Goal: Navigation & Orientation: Go to known website

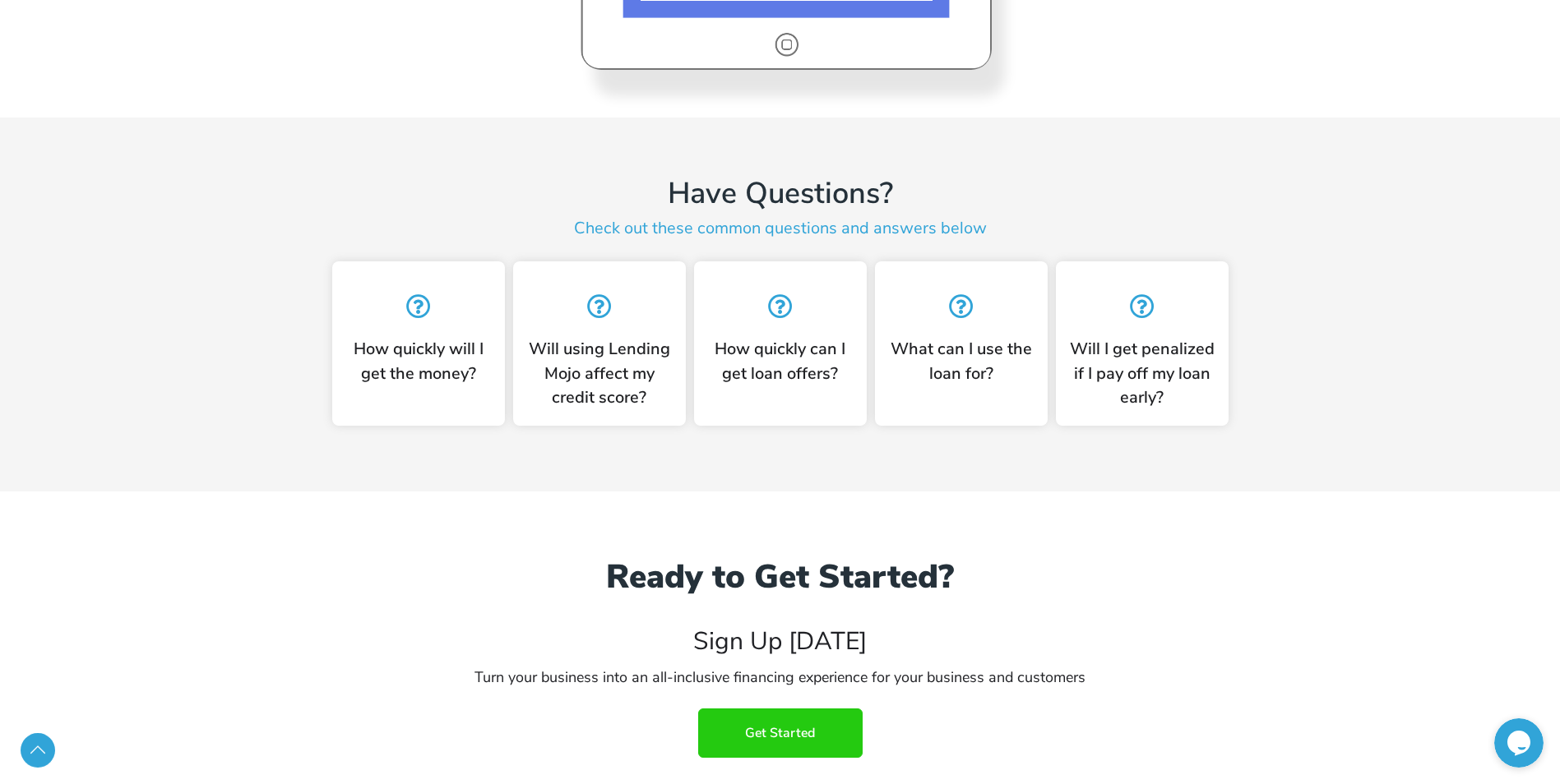
scroll to position [4090, 0]
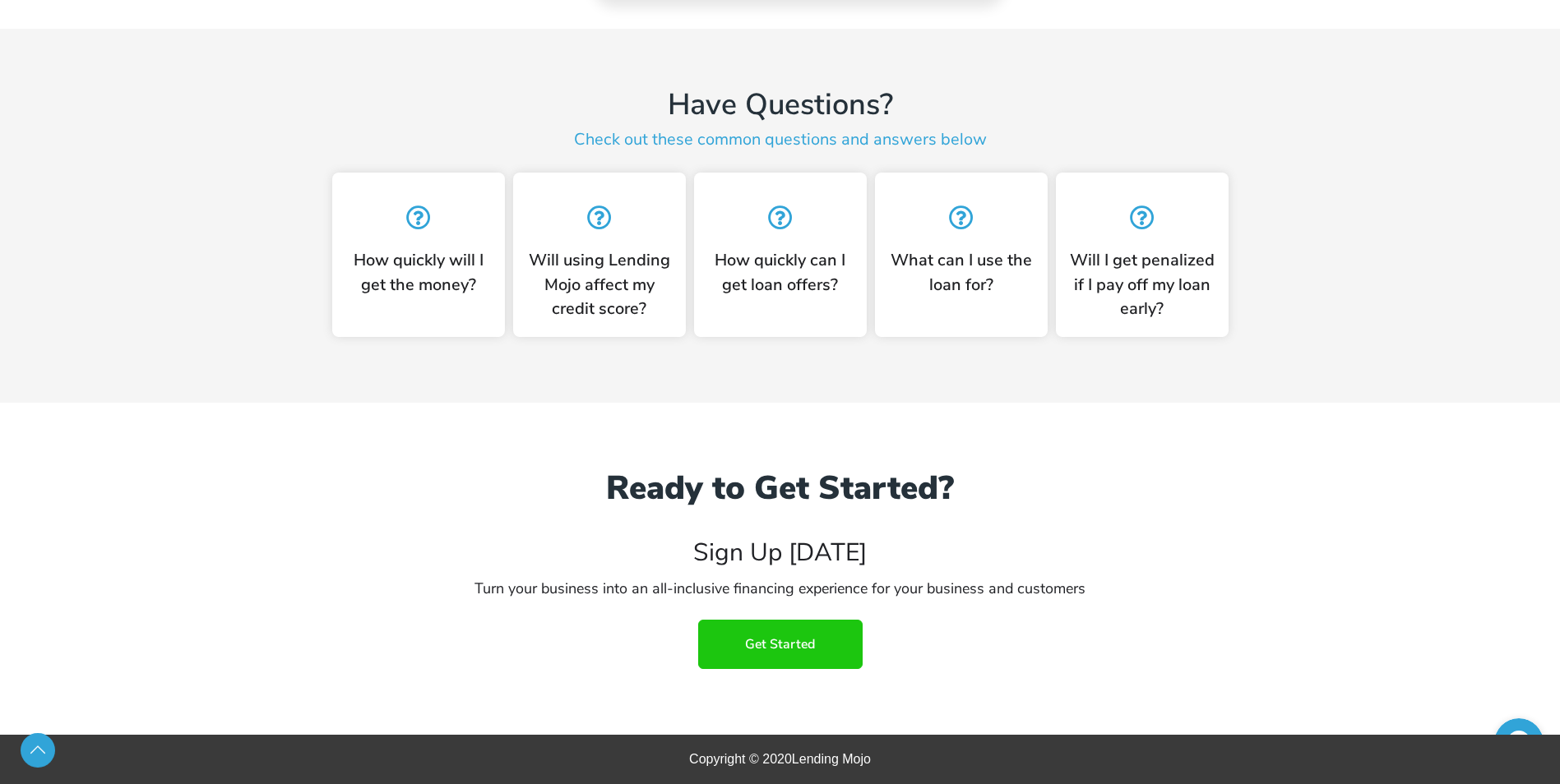
click at [771, 645] on span "Get Started" at bounding box center [780, 645] width 70 height 15
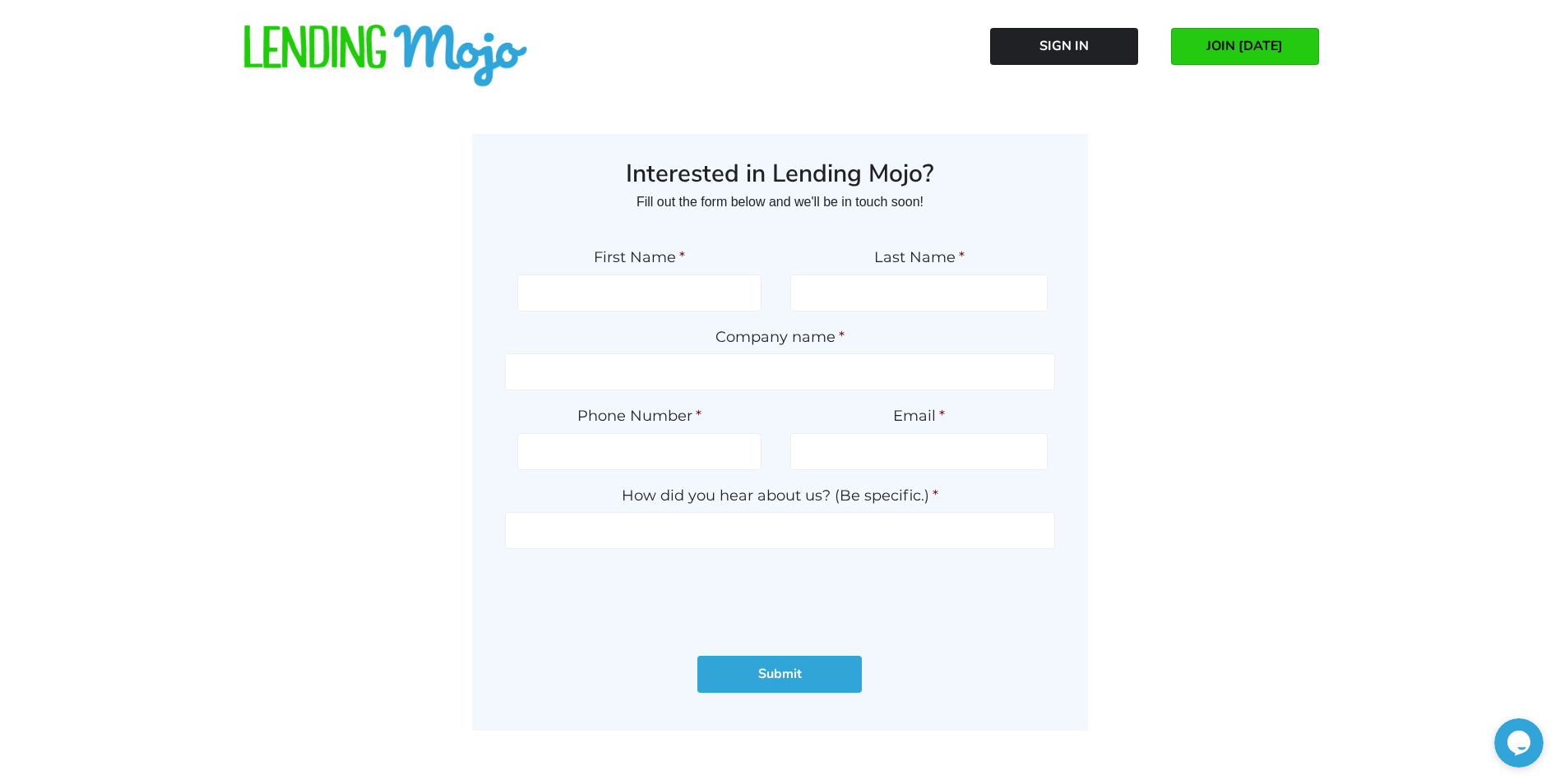
click at [1270, 42] on span "JOIN [DATE]" at bounding box center [1245, 46] width 76 height 15
click at [330, 55] on img at bounding box center [386, 56] width 288 height 64
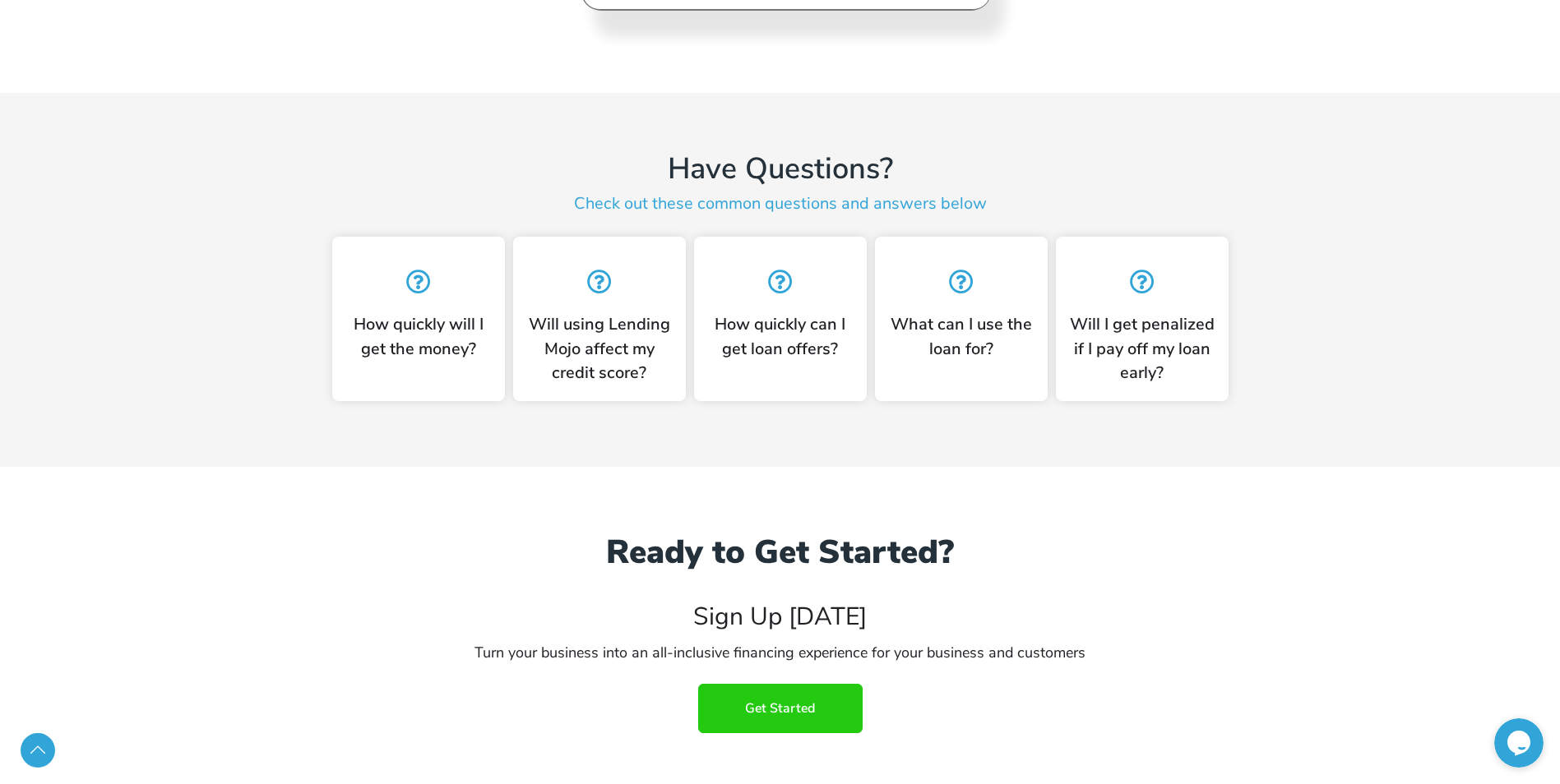
scroll to position [4090, 0]
